Goal: Obtain resource: Download file/media

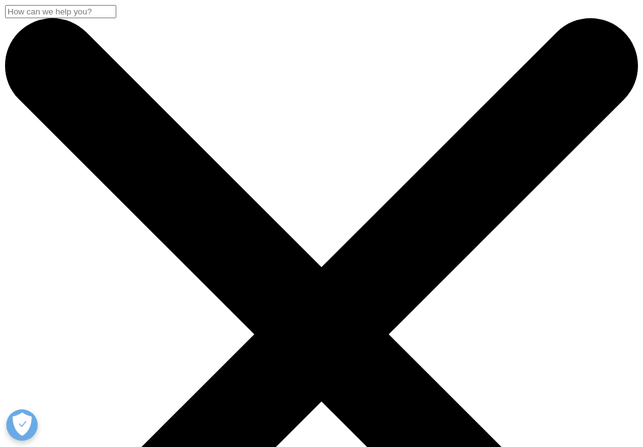
scroll to position [626, 605]
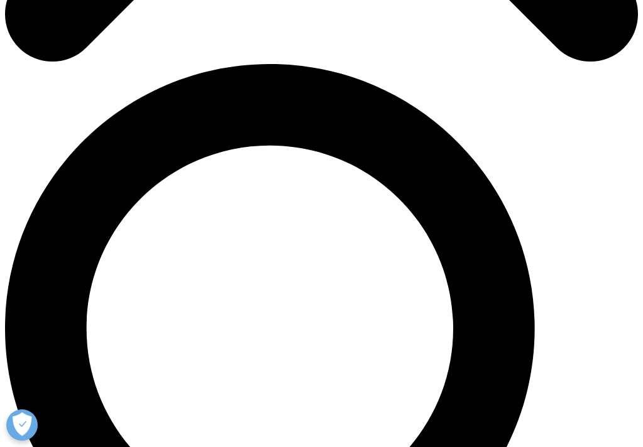
scroll to position [603, 0]
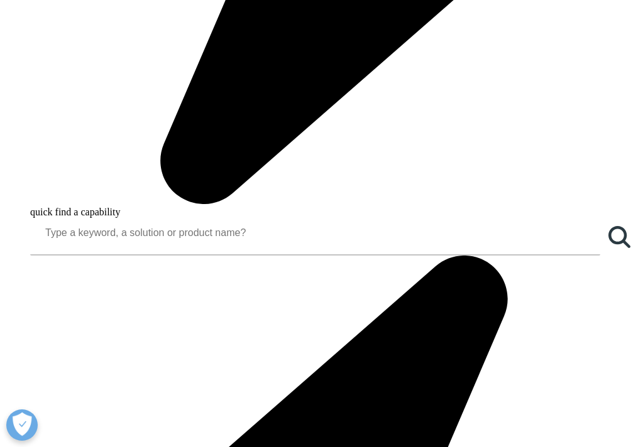
scroll to position [854, 0]
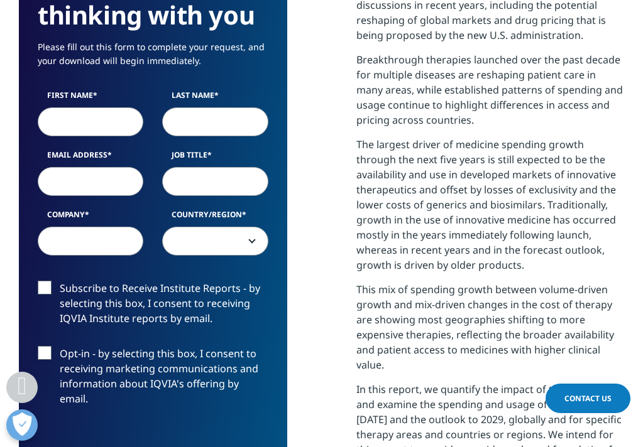
click at [122, 131] on input "First Name" at bounding box center [91, 121] width 106 height 29
type input "[PERSON_NAME]"
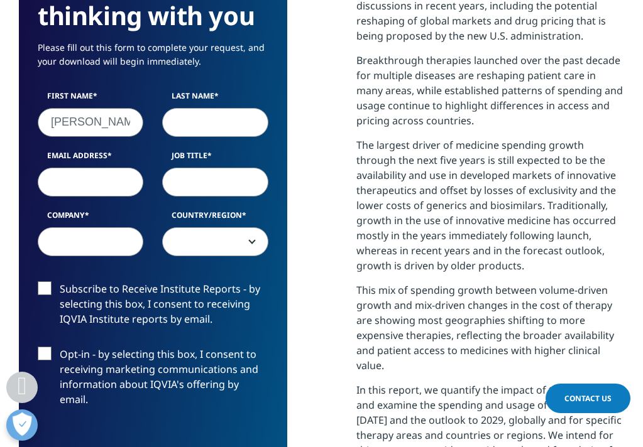
type input "Warburton"
type input "[EMAIL_ADDRESS][DOMAIN_NAME]"
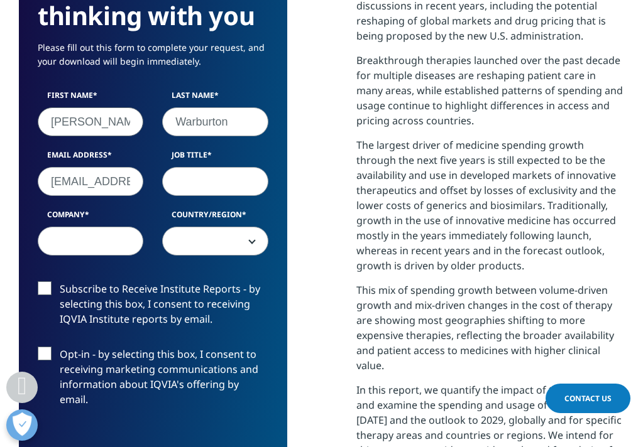
type input "[PERSON_NAME] @ associates"
select select "[GEOGRAPHIC_DATA]"
click at [120, 181] on input "[EMAIL_ADDRESS][DOMAIN_NAME]" at bounding box center [91, 181] width 106 height 29
type input "[PERSON_NAME][EMAIL_ADDRESS][PERSON_NAME][PERSON_NAME][DOMAIN_NAME]"
click at [190, 205] on div "First Name [PERSON_NAME] Last Name [PERSON_NAME] Email Address [PERSON_NAME][EM…" at bounding box center [152, 179] width 249 height 179
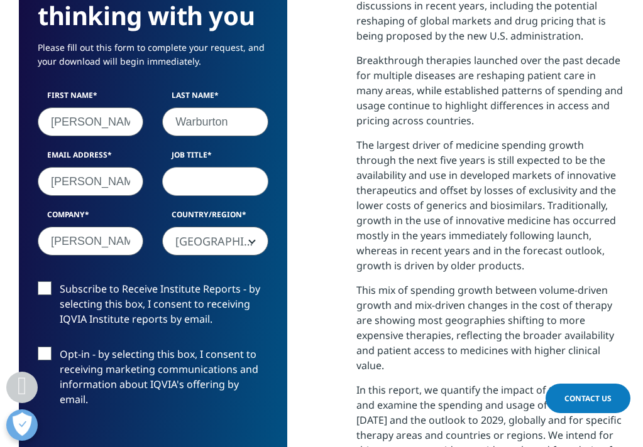
click at [197, 187] on input "Job Title" at bounding box center [215, 181] width 106 height 29
type input "principal"
click at [46, 292] on label "Subscribe to Receive Institute Reports - by selecting this box, I consent to re…" at bounding box center [153, 307] width 231 height 52
click at [60, 281] on input "Subscribe to Receive Institute Reports - by selecting this box, I consent to re…" at bounding box center [60, 281] width 0 height 0
click at [45, 355] on label "Opt-in - by selecting this box, I consent to receiving marketing communications…" at bounding box center [153, 380] width 231 height 67
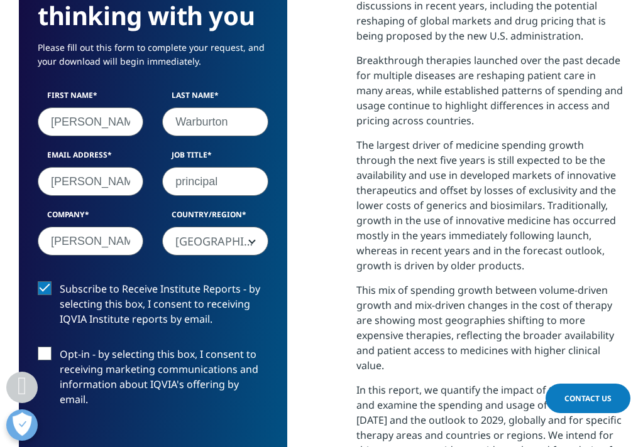
click at [60, 347] on input "Opt-in - by selecting this box, I consent to receiving marketing communications…" at bounding box center [60, 347] width 0 height 0
click at [309, 384] on div "We are excited to share our latest thinking with you Please fill out this form …" at bounding box center [321, 272] width 605 height 709
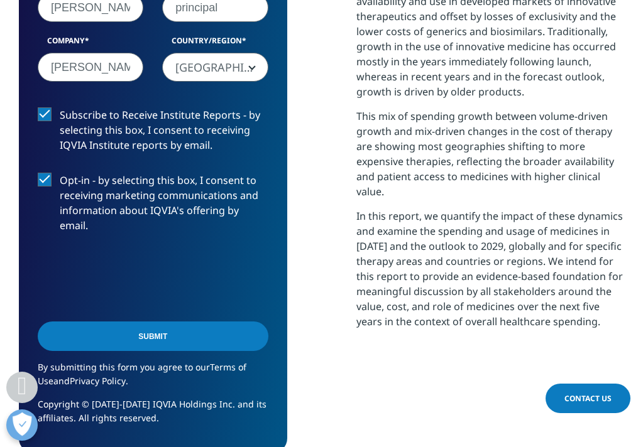
scroll to position [1030, 0]
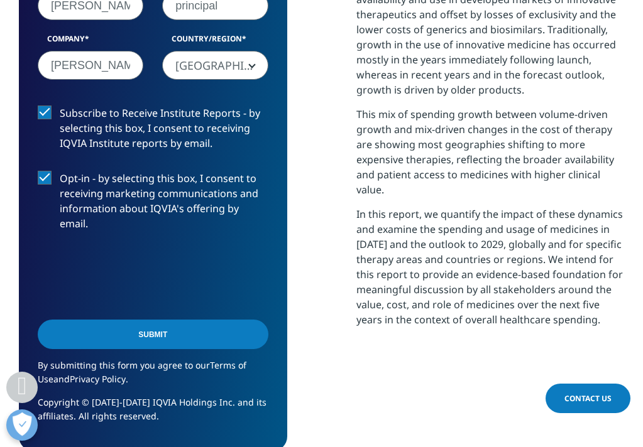
click at [201, 322] on input "Submit" at bounding box center [153, 335] width 231 height 30
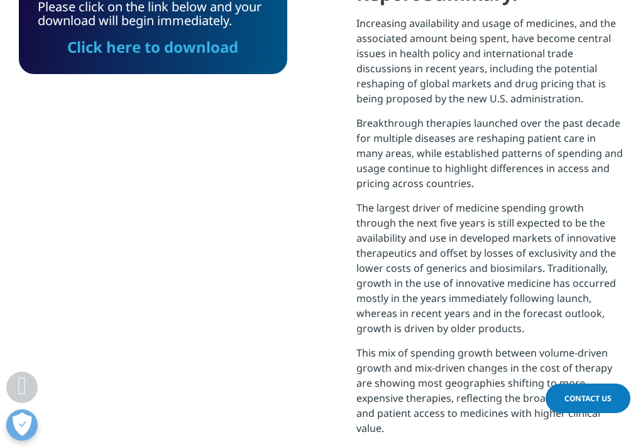
scroll to position [6, 6]
click at [158, 50] on link "Click here to download" at bounding box center [152, 46] width 171 height 21
